Goal: Navigation & Orientation: Understand site structure

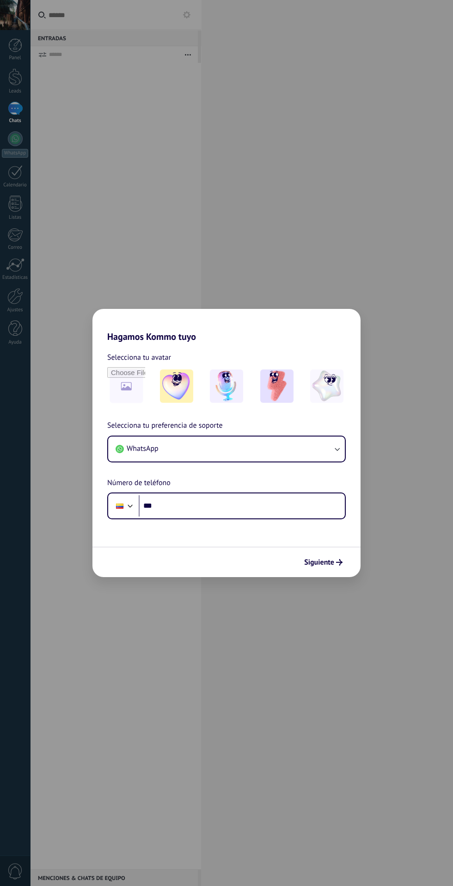
click at [312, 201] on div "Hagamos Kommo tuyo Selecciona tu avatar Selecciona tu preferencia de soporte Wh…" at bounding box center [226, 443] width 453 height 886
click at [319, 562] on span "Siguiente" at bounding box center [319, 562] width 30 height 6
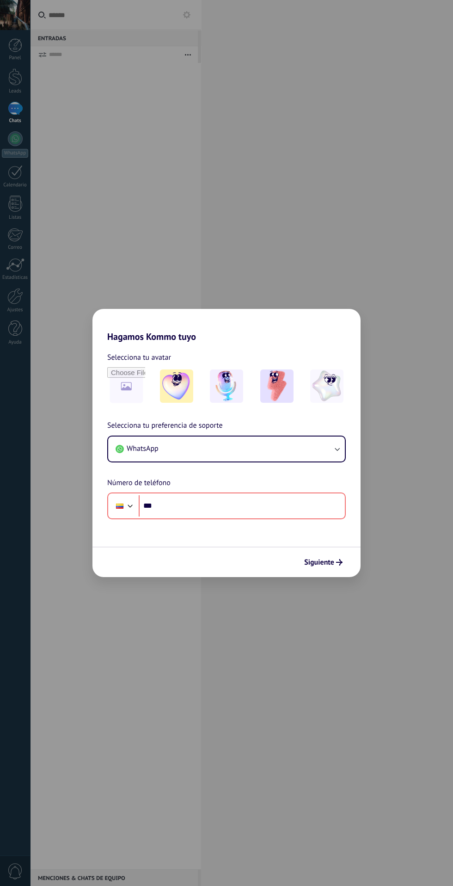
click at [342, 276] on div "Hagamos Kommo tuyo Selecciona tu avatar Selecciona tu preferencia de soporte Wh…" at bounding box center [226, 443] width 453 height 886
click at [333, 207] on div "Hagamos Kommo tuyo Selecciona tu avatar Selecciona tu preferencia de soporte Wh…" at bounding box center [226, 443] width 453 height 886
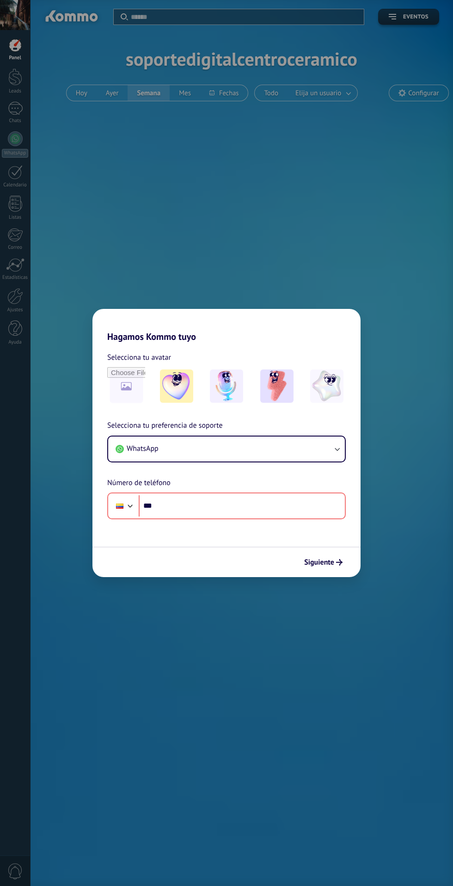
click at [274, 255] on div "Hagamos Kommo tuyo Selecciona tu avatar Selecciona tu preferencia de soporte Wh…" at bounding box center [226, 443] width 453 height 886
click at [228, 400] on img at bounding box center [226, 386] width 33 height 33
click at [120, 383] on input "file" at bounding box center [126, 386] width 38 height 38
click at [315, 388] on img at bounding box center [326, 386] width 33 height 33
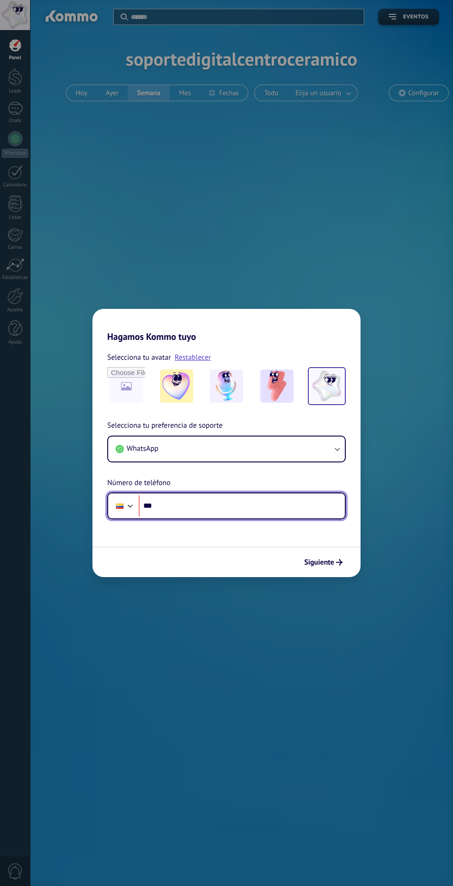
click at [298, 509] on input "***" at bounding box center [242, 505] width 206 height 21
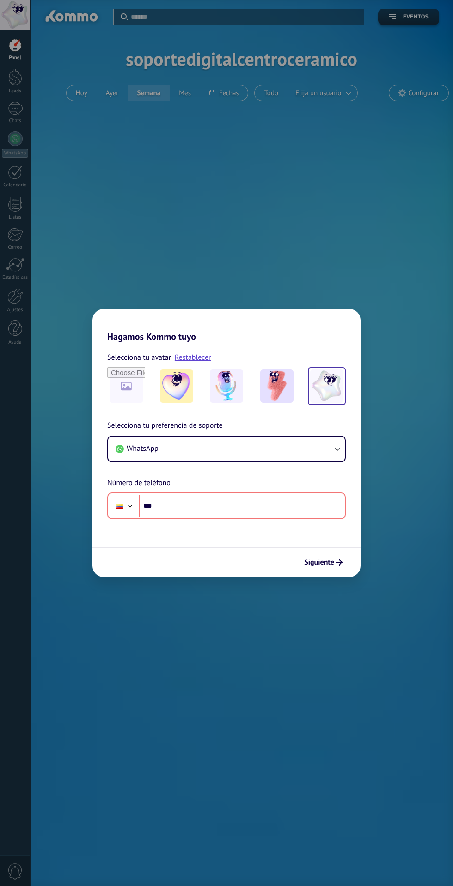
click at [317, 562] on span "Siguiente" at bounding box center [319, 562] width 30 height 6
click at [309, 440] on button "WhatsApp" at bounding box center [226, 449] width 237 height 25
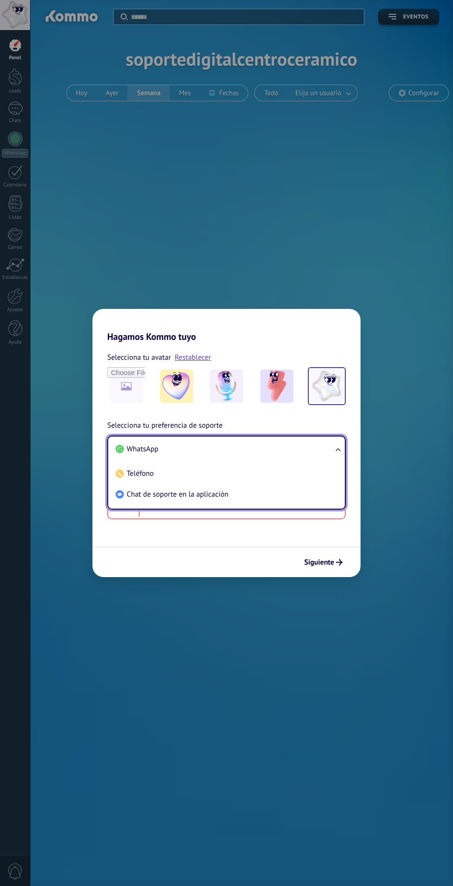
click at [304, 493] on li "Chat de soporte en la aplicación" at bounding box center [225, 494] width 226 height 21
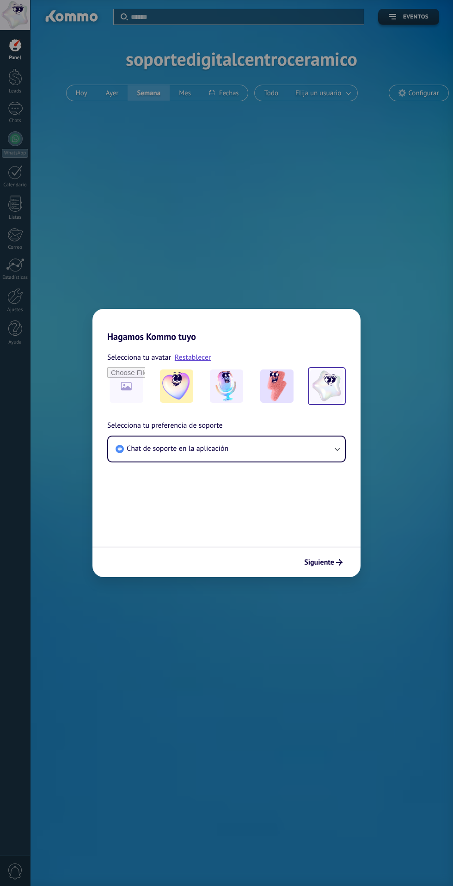
click at [324, 562] on span "Siguiente" at bounding box center [319, 562] width 30 height 6
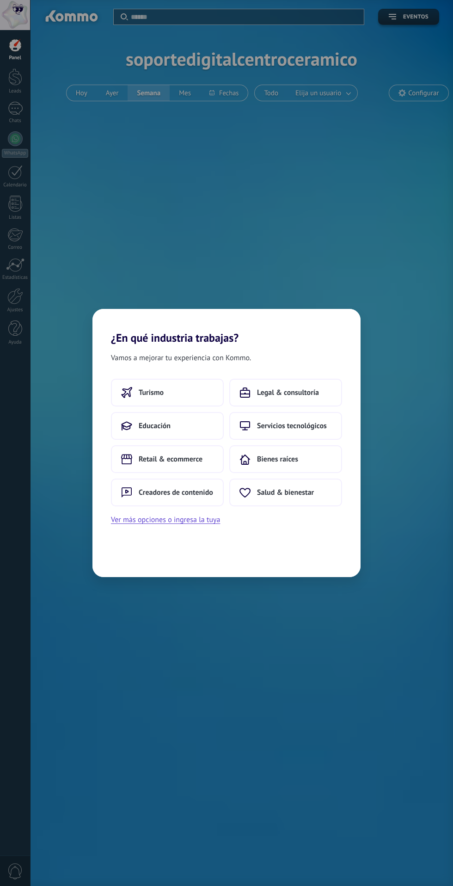
click at [312, 420] on button "Servicios tecnológicos" at bounding box center [285, 426] width 113 height 28
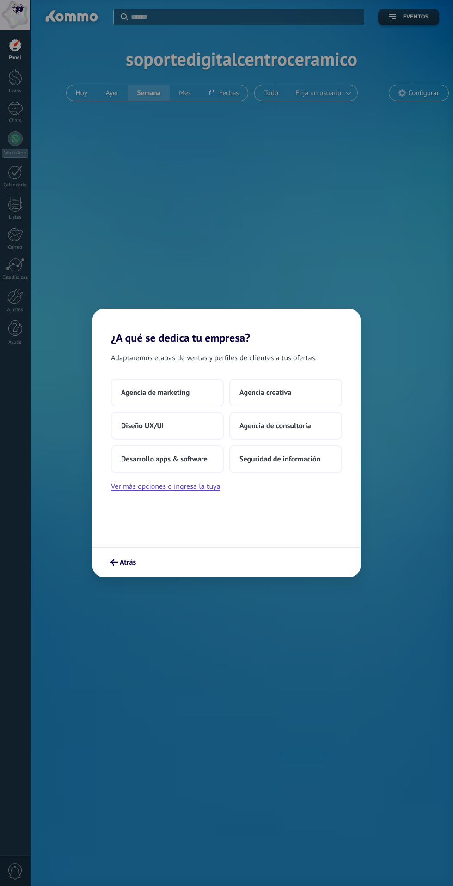
click at [183, 392] on span "Agencia de marketing" at bounding box center [155, 392] width 68 height 9
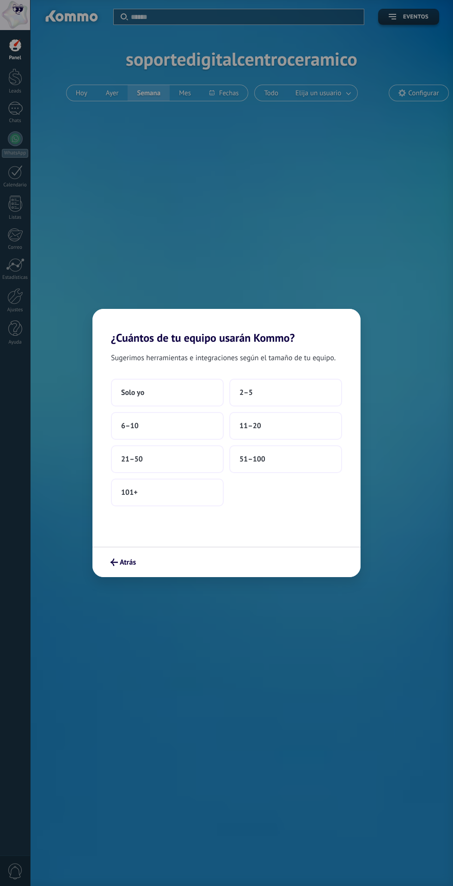
click at [285, 392] on button "2–5" at bounding box center [285, 393] width 113 height 28
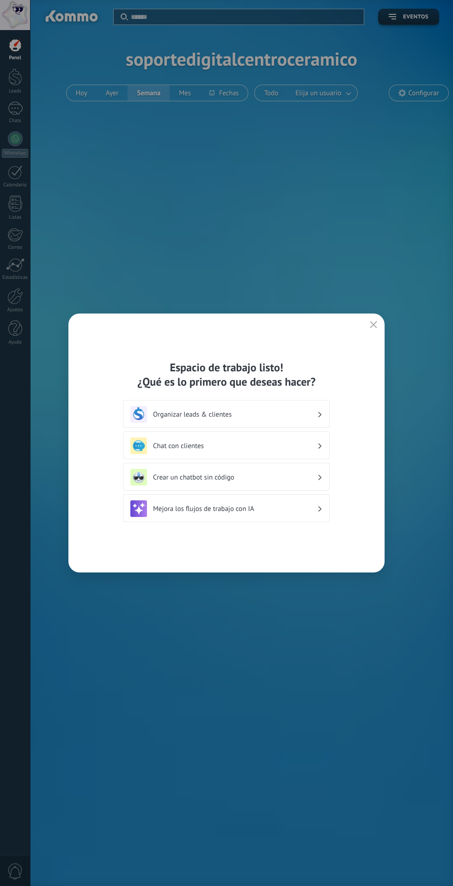
click at [369, 324] on button "button" at bounding box center [374, 325] width 12 height 13
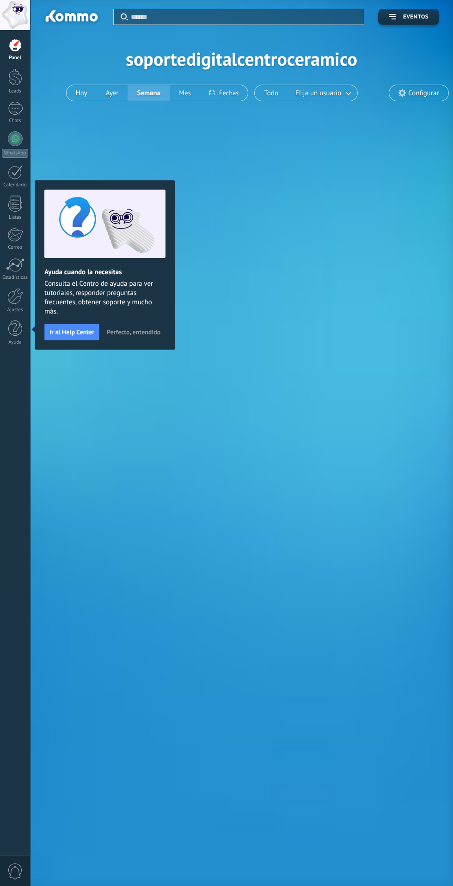
click at [19, 112] on div at bounding box center [15, 108] width 15 height 13
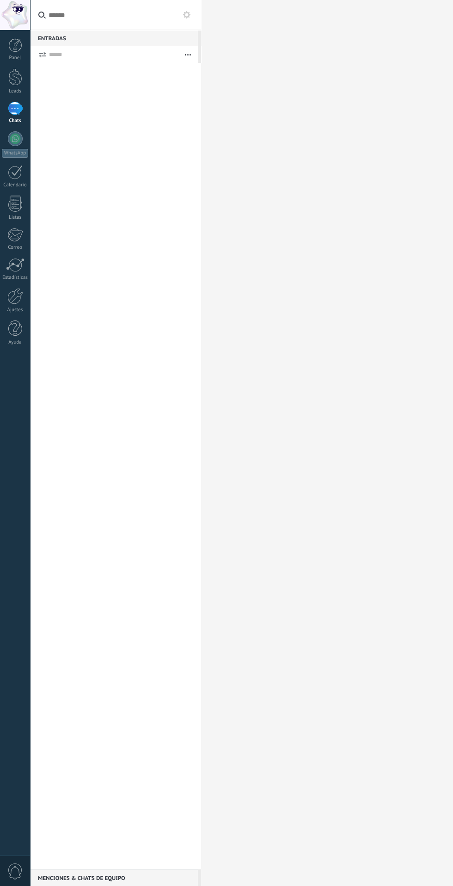
click at [15, 109] on div at bounding box center [15, 108] width 15 height 13
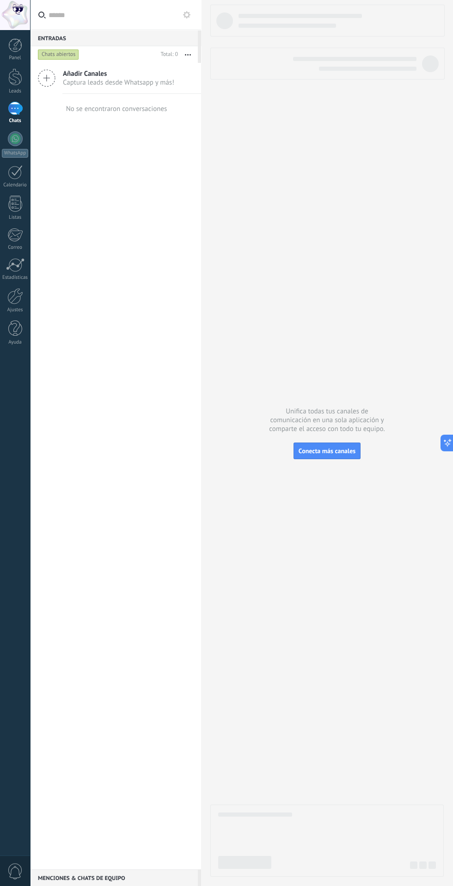
click at [68, 53] on div "Chats abiertos" at bounding box center [58, 54] width 41 height 11
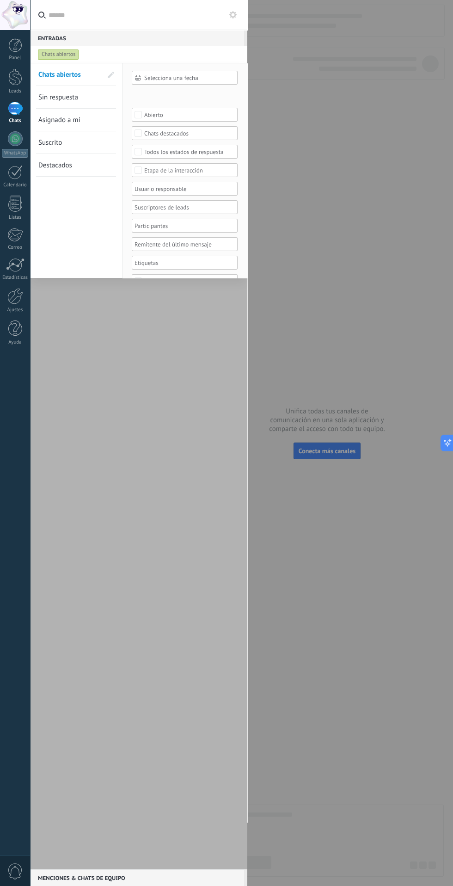
click at [74, 101] on span "Sin respuesta" at bounding box center [58, 97] width 40 height 9
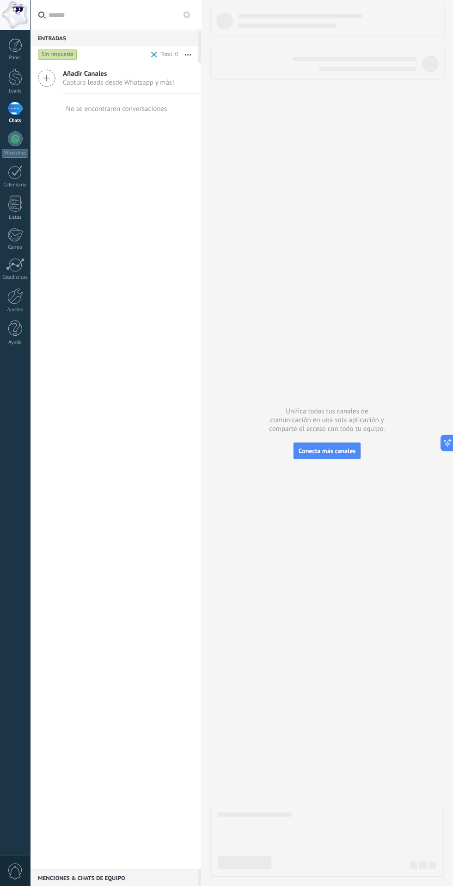
click at [79, 55] on div "Sin respuesta" at bounding box center [92, 54] width 113 height 17
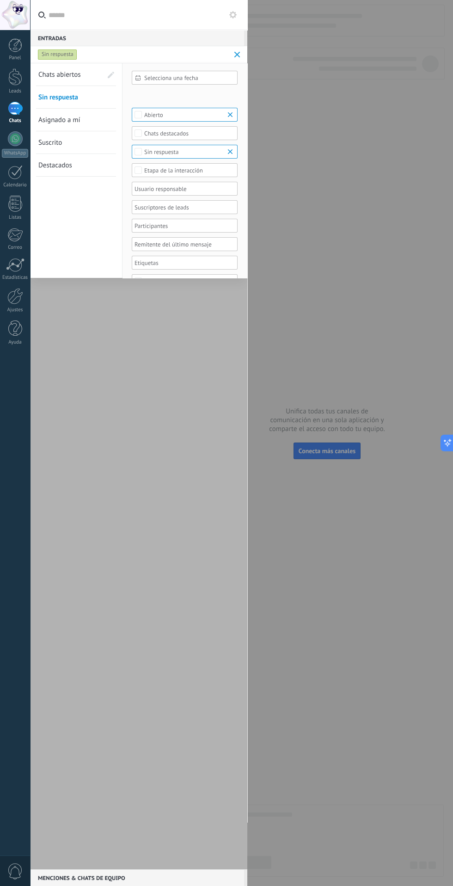
click at [96, 122] on link "Asignado a mí" at bounding box center [70, 120] width 64 height 22
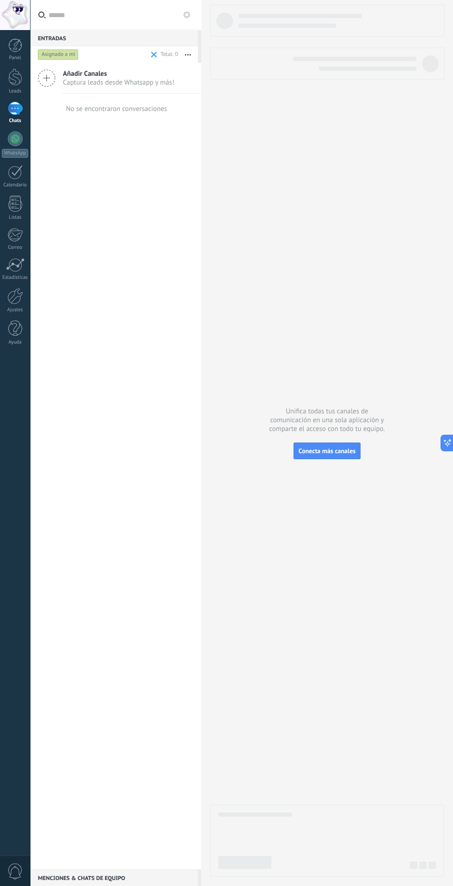
click at [73, 55] on div "Asignado a mí" at bounding box center [58, 54] width 41 height 11
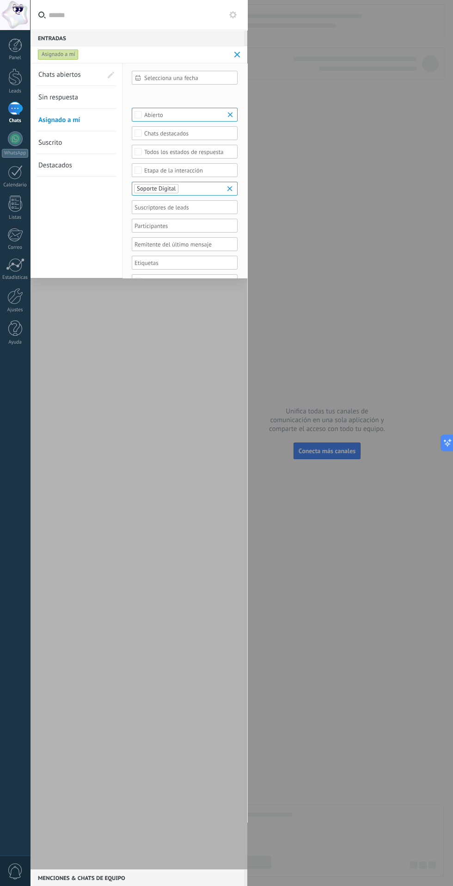
click at [70, 153] on link "Suscrito" at bounding box center [70, 142] width 64 height 22
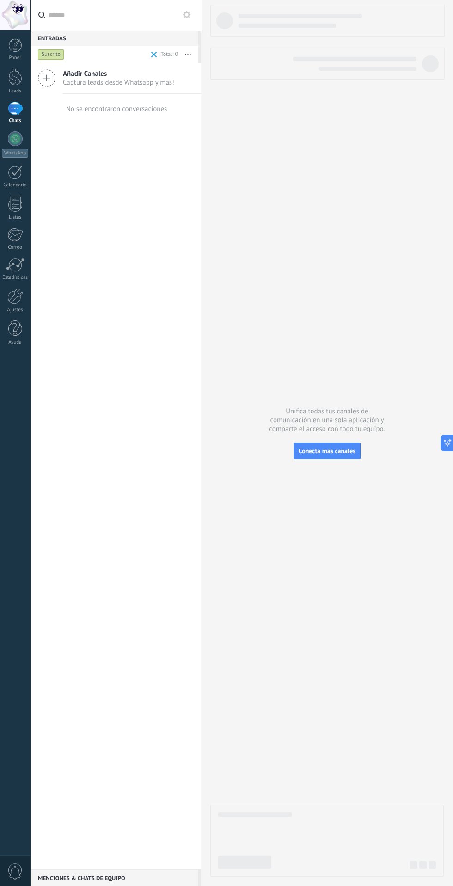
click at [60, 57] on div "Suscrito" at bounding box center [51, 54] width 26 height 11
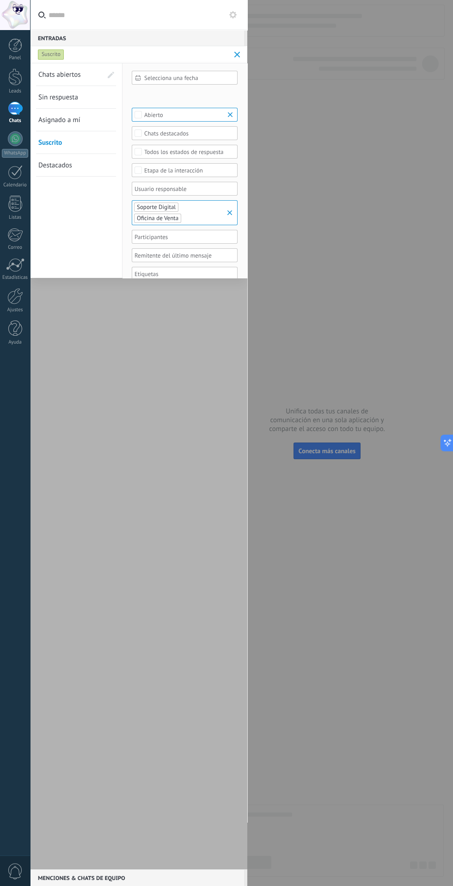
click at [70, 168] on span "Destacados" at bounding box center [55, 165] width 34 height 9
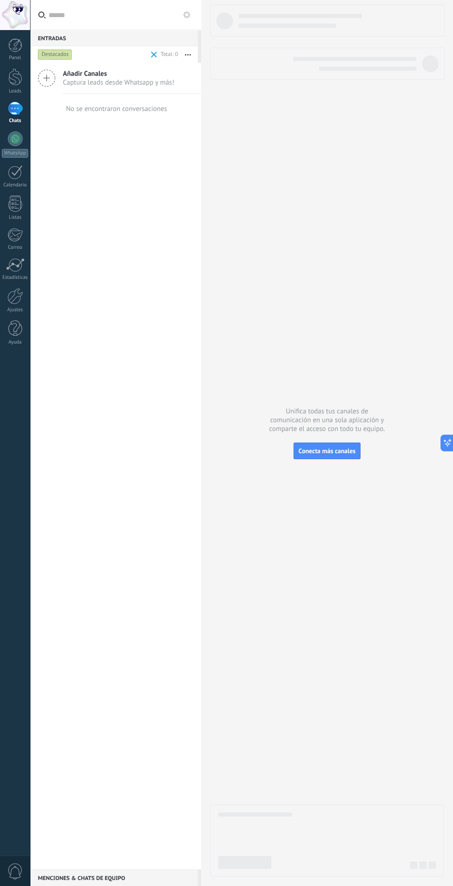
click at [66, 50] on div "Destacados" at bounding box center [55, 54] width 34 height 11
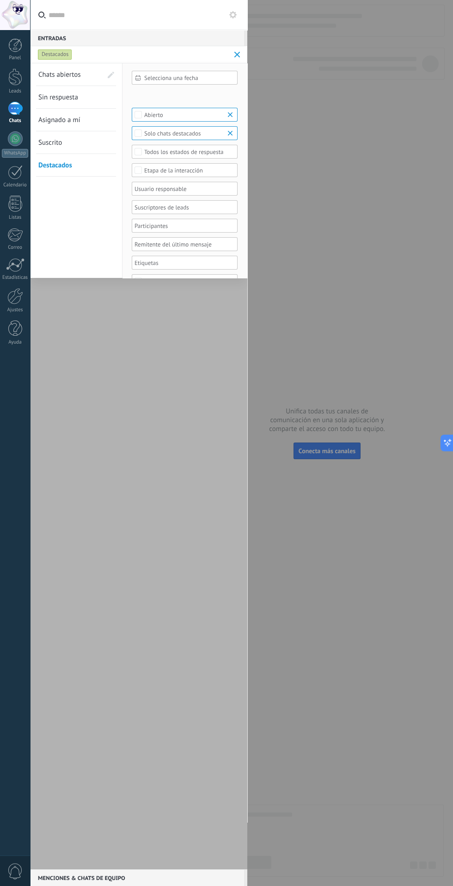
click at [82, 68] on link "Chats abiertos" at bounding box center [70, 74] width 64 height 22
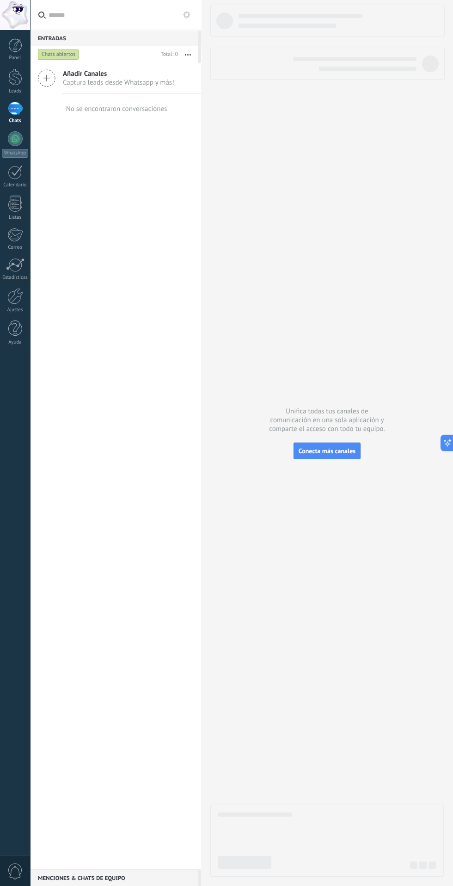
click at [18, 139] on div at bounding box center [15, 138] width 15 height 15
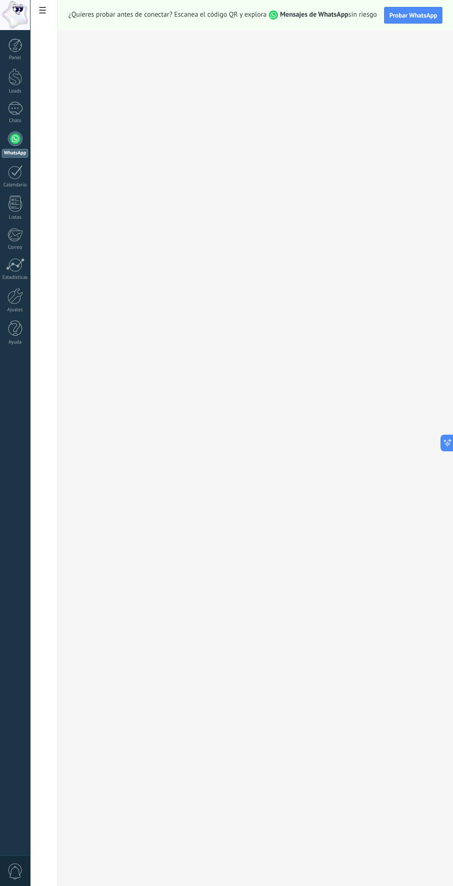
click at [15, 172] on div at bounding box center [15, 172] width 15 height 14
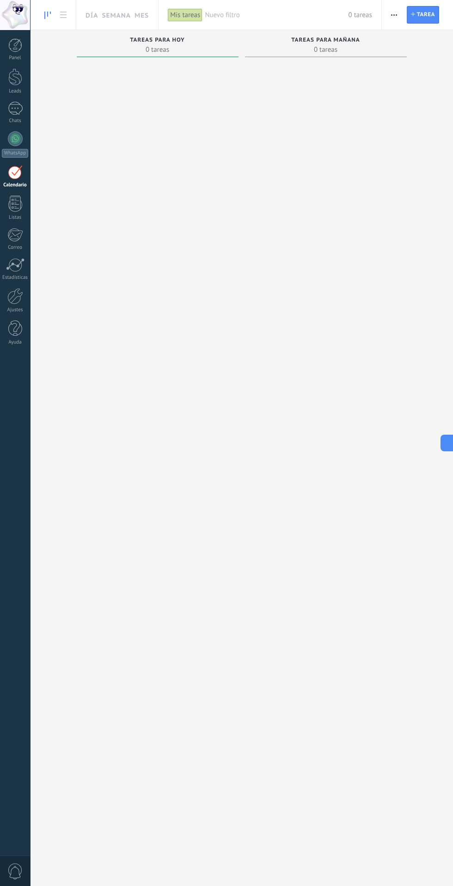
click at [15, 204] on div at bounding box center [15, 204] width 14 height 16
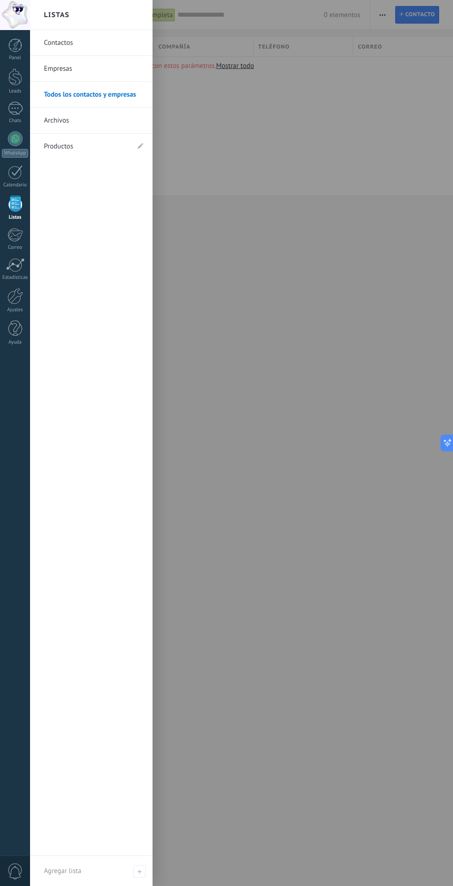
click at [113, 48] on link "Contactos" at bounding box center [93, 43] width 99 height 26
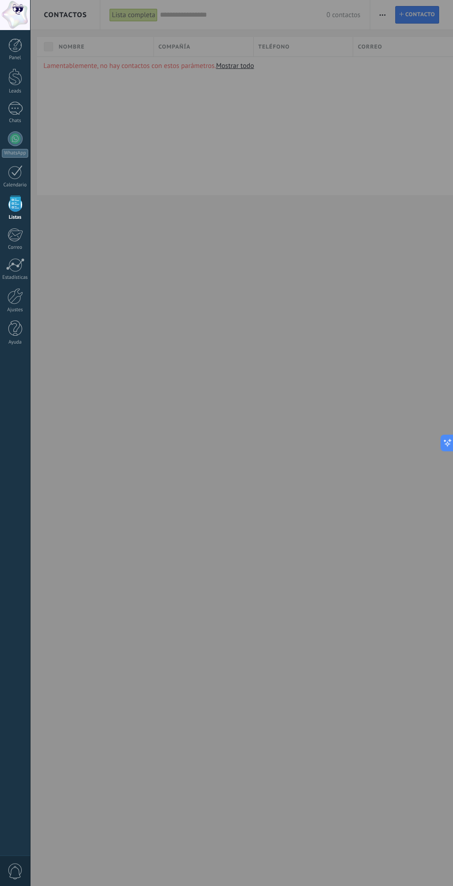
click at [22, 236] on div at bounding box center [14, 235] width 15 height 14
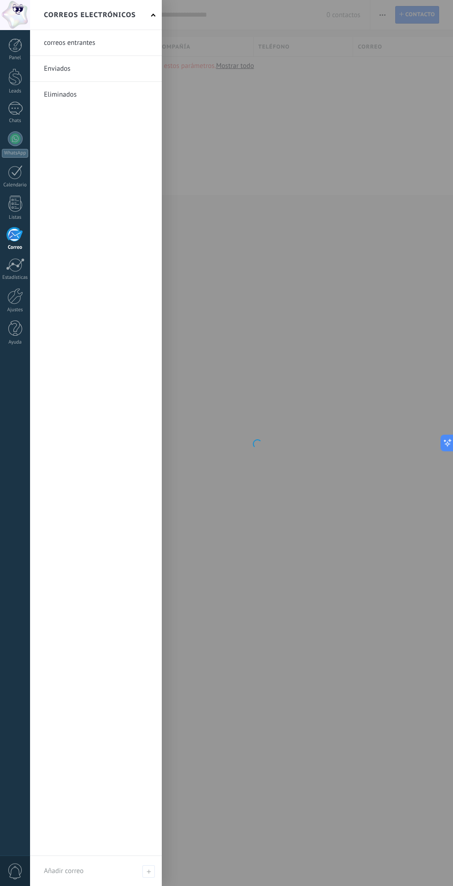
click at [111, 56] on link at bounding box center [96, 68] width 132 height 25
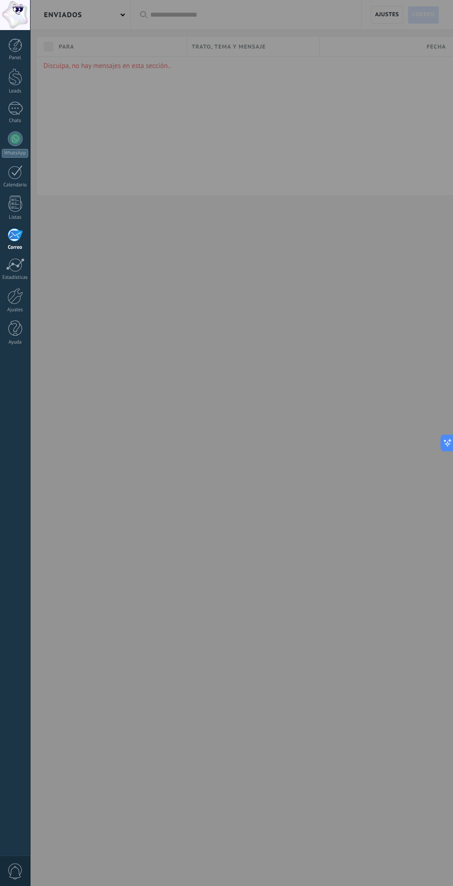
click at [15, 265] on div at bounding box center [15, 265] width 19 height 14
click at [15, 296] on div at bounding box center [15, 296] width 16 height 16
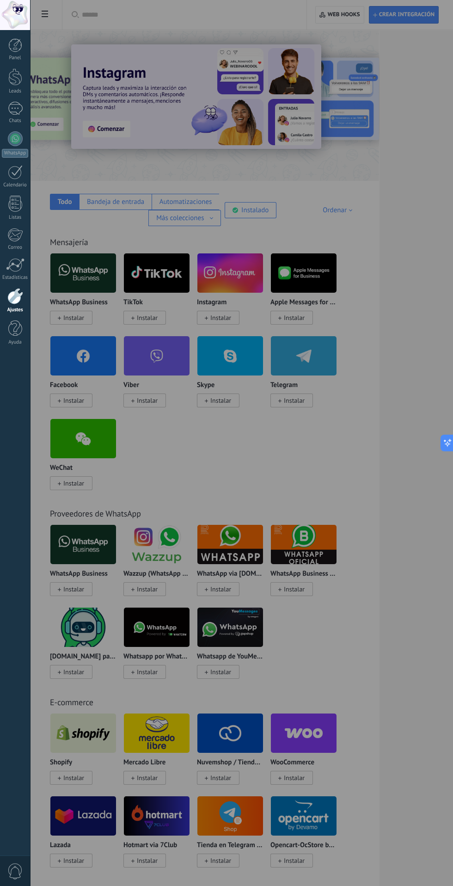
click at [165, 192] on div at bounding box center [256, 443] width 453 height 886
